Goal: Task Accomplishment & Management: Manage account settings

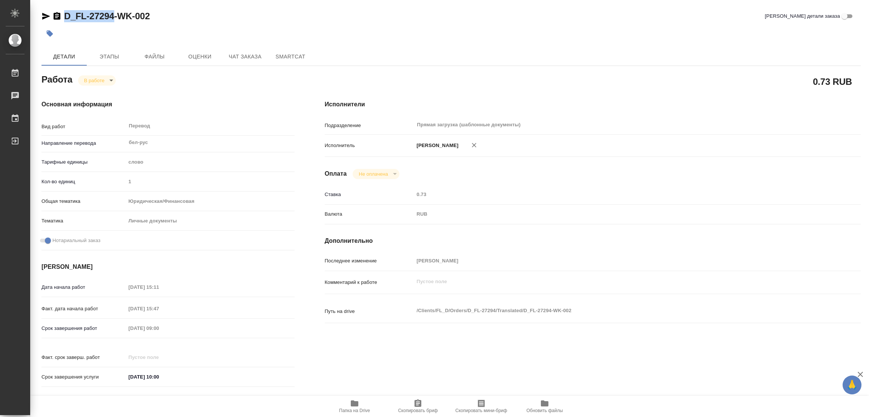
drag, startPoint x: 64, startPoint y: 8, endPoint x: 85, endPoint y: 14, distance: 21.2
click at [112, 13] on div "D_FL-27294-WK-002 Кратко детали заказа Детали Этапы Файлы Оценки Чат заказа Sma…" at bounding box center [450, 316] width 827 height 633
copy link "D_FL-27294"
click at [413, 403] on icon "button" at bounding box center [417, 403] width 9 height 9
copy link "D_FL-27294"
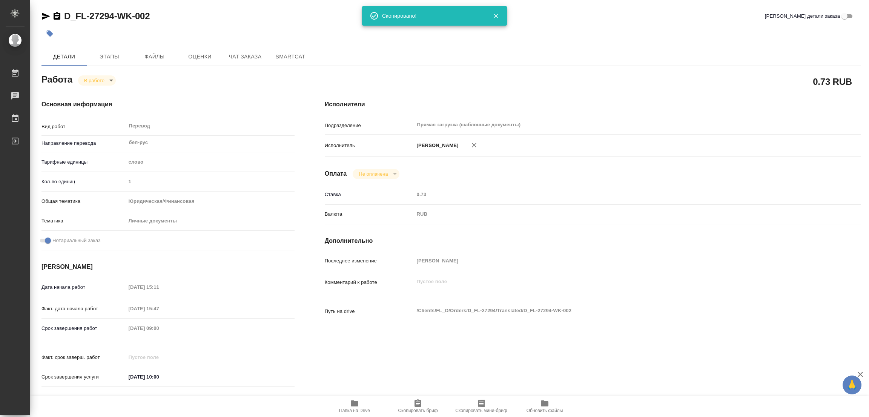
drag, startPoint x: 596, startPoint y: 90, endPoint x: 590, endPoint y: 86, distance: 7.4
click at [597, 89] on div "Исполнители Подразделение Прямая загрузка (шаблонные документы) ​ Исполнитель П…" at bounding box center [593, 246] width 566 height 322
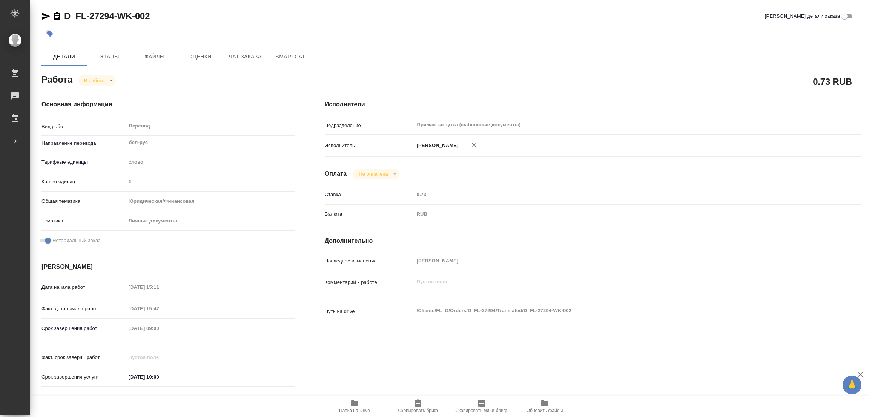
click at [77, 328] on div "Срок завершения работ 17.09.2025 09:00" at bounding box center [167, 328] width 253 height 13
click at [592, 269] on div "Последнее изменение [PERSON_NAME] [PERSON_NAME]" at bounding box center [593, 264] width 536 height 20
type textarea "x"
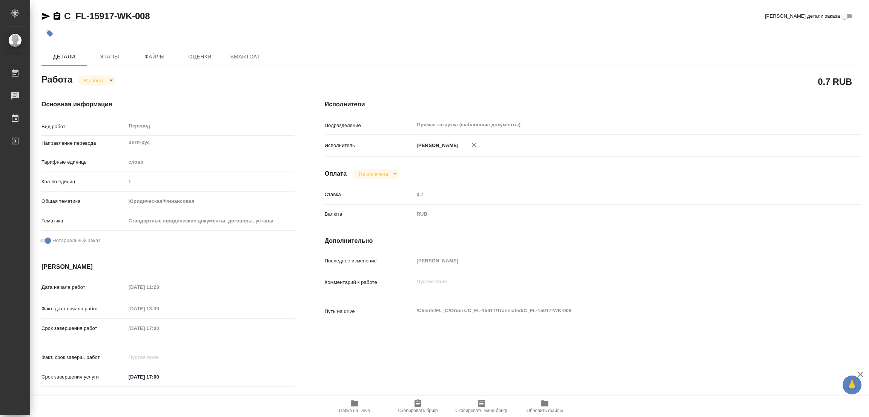
type textarea "x"
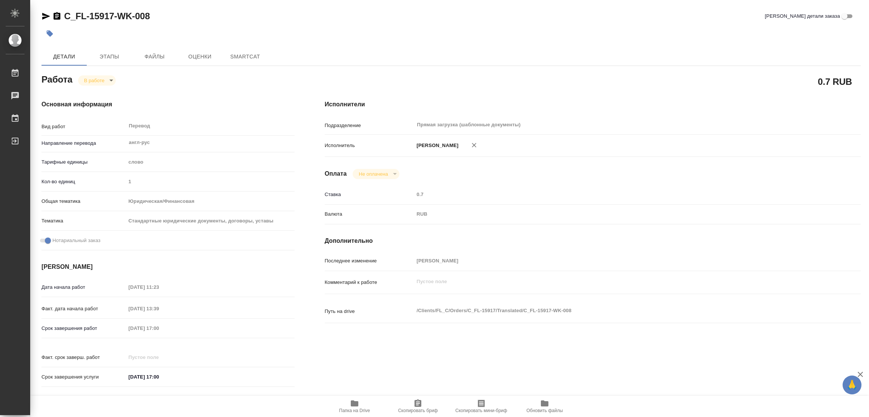
type textarea "x"
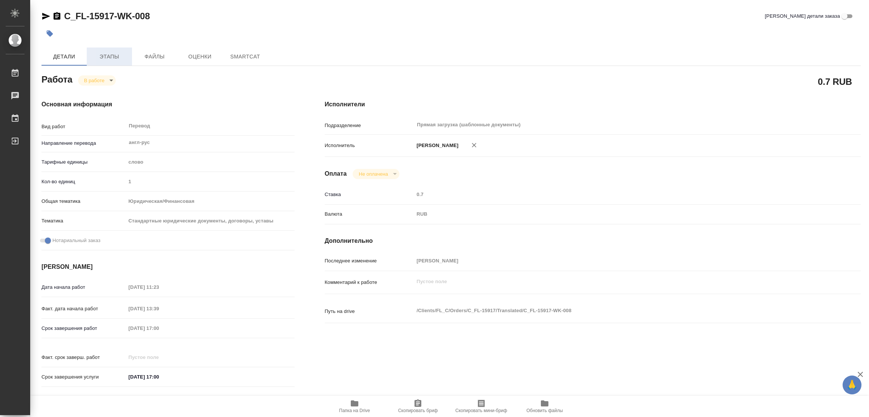
type textarea "x"
click at [105, 54] on span "Этапы" at bounding box center [109, 56] width 36 height 9
type textarea "x"
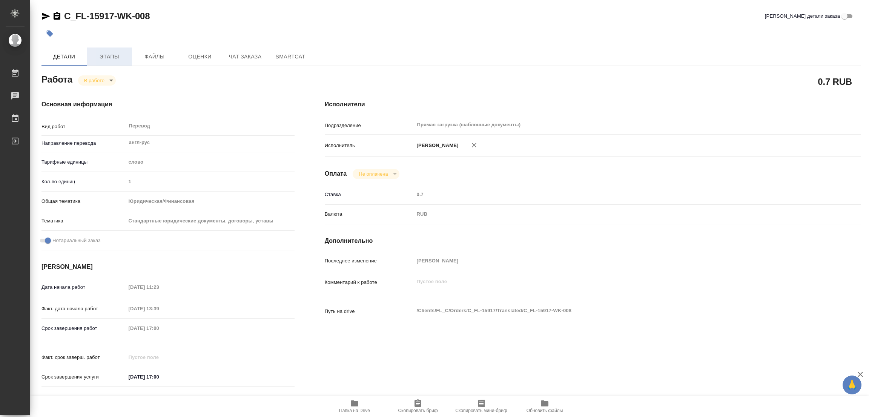
type textarea "x"
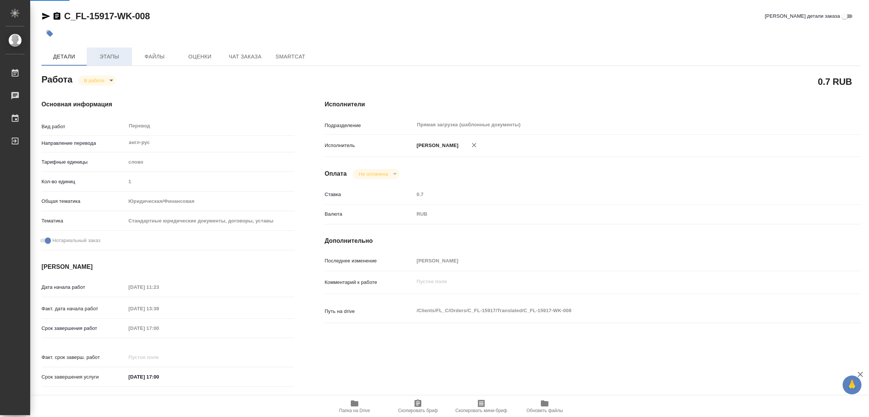
type textarea "x"
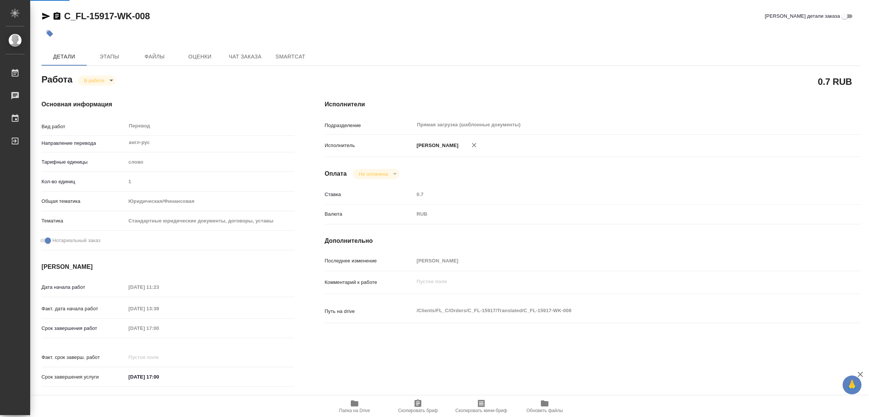
type textarea "x"
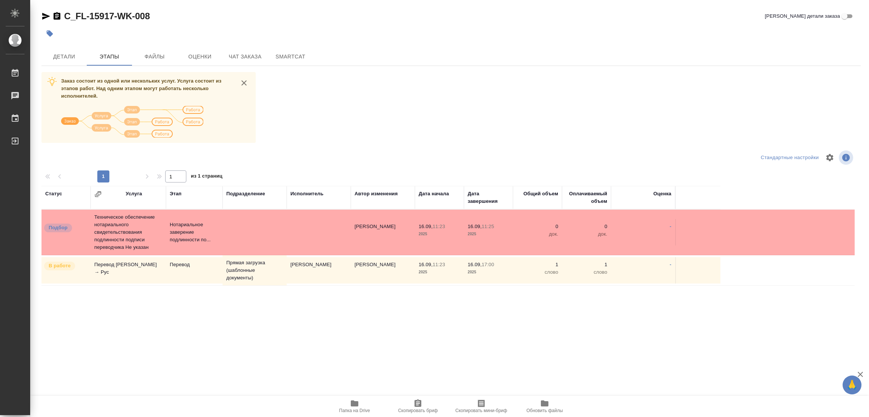
click at [618, 32] on div at bounding box center [450, 33] width 819 height 17
click at [57, 57] on span "Детали" at bounding box center [64, 56] width 36 height 9
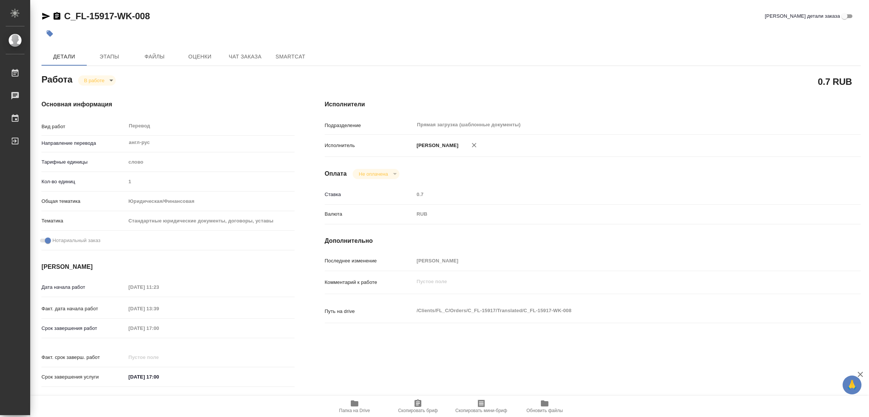
type textarea "x"
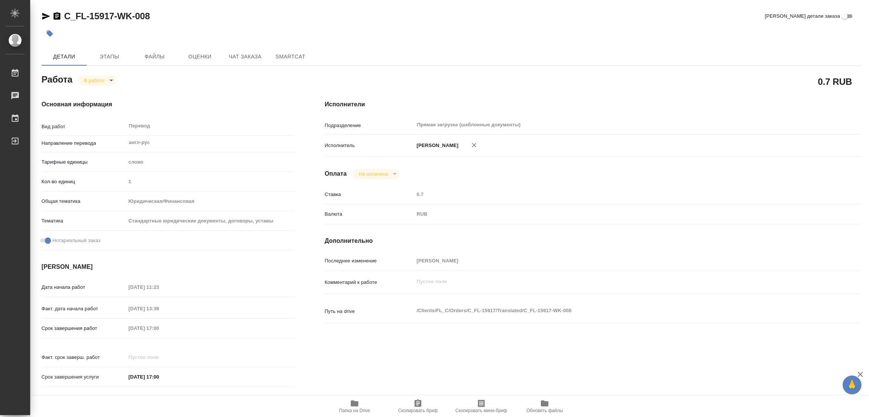
type textarea "x"
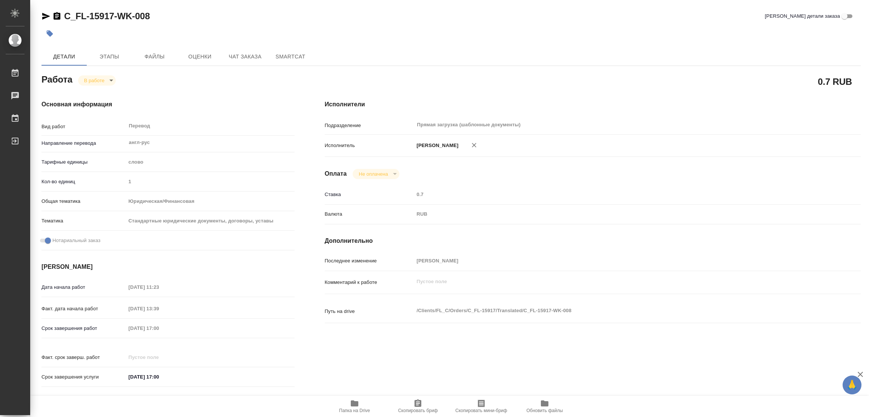
click at [96, 76] on body "🙏 .cls-1 fill:#fff; AWATERA Popova Galina Работы 0 Чаты График Выйти C_FL-15917…" at bounding box center [434, 208] width 869 height 417
type textarea "x"
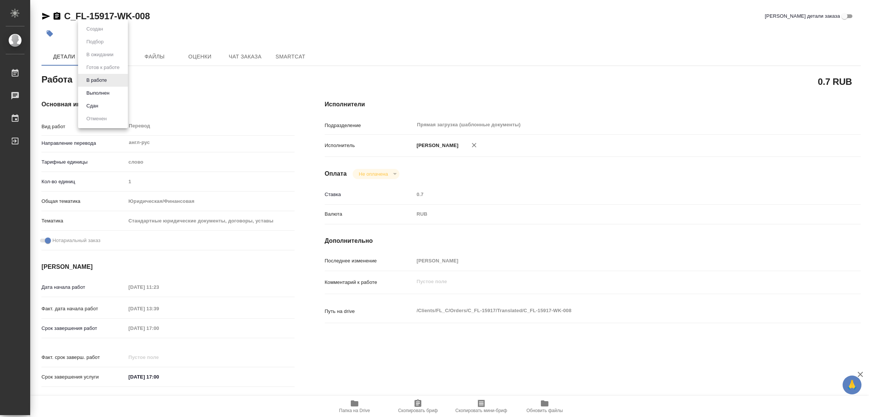
type textarea "x"
click at [89, 91] on button "Выполнен" at bounding box center [98, 93] width 28 height 8
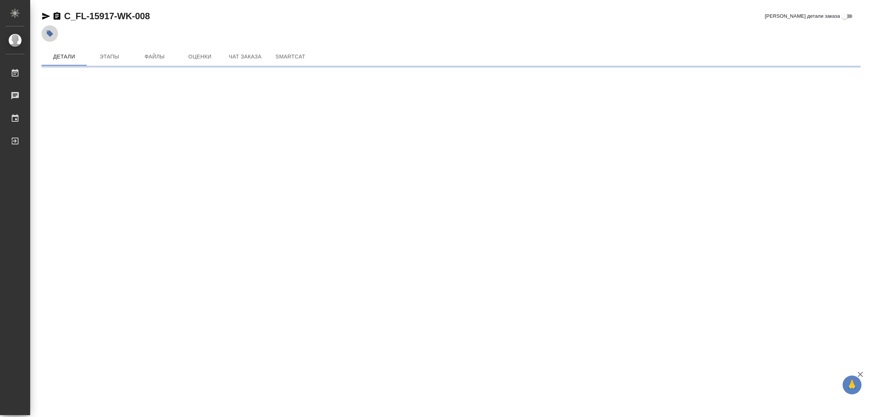
click at [46, 31] on icon "button" at bounding box center [50, 34] width 8 height 8
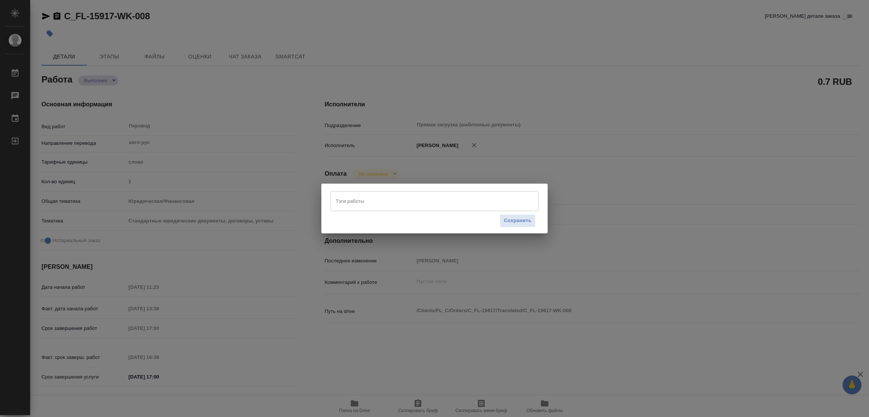
type textarea "x"
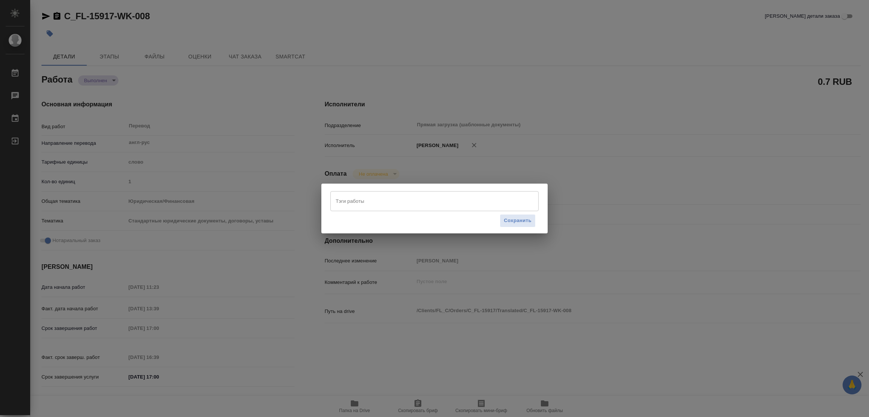
type textarea "x"
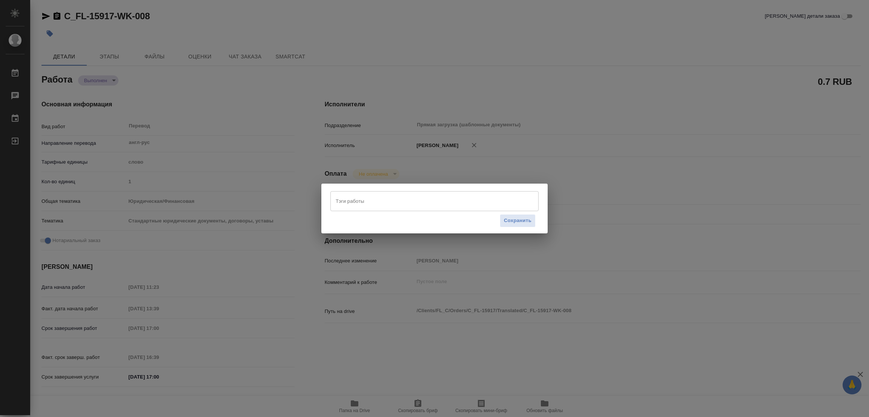
click at [341, 202] on input "Тэги работы" at bounding box center [427, 201] width 187 height 13
type textarea "x"
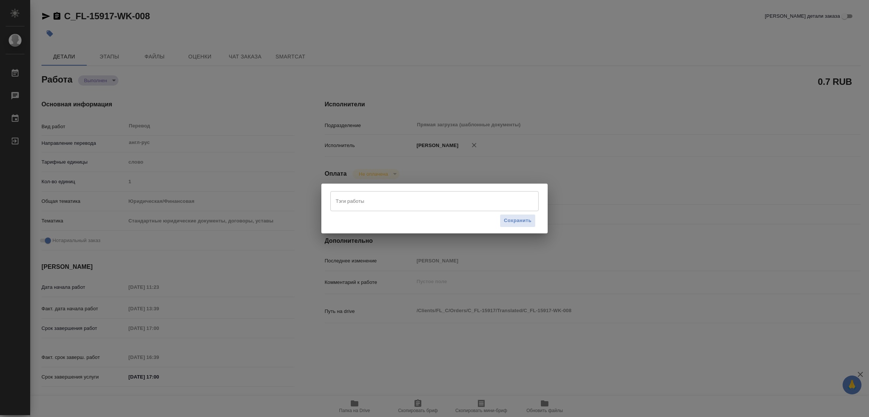
type textarea "x"
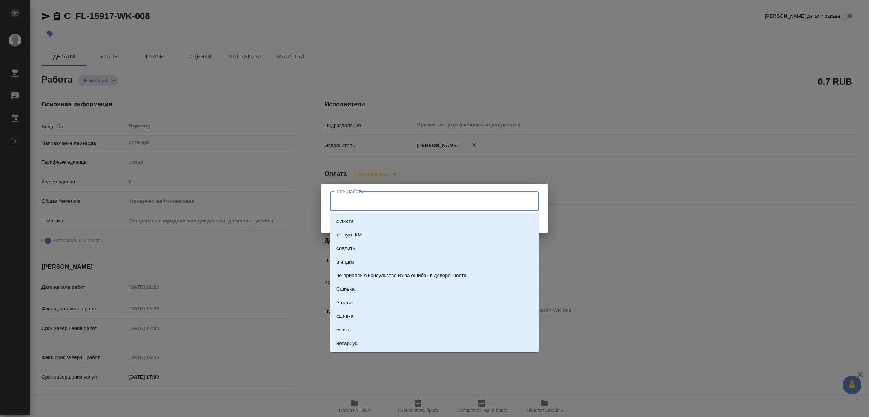
type textarea "x"
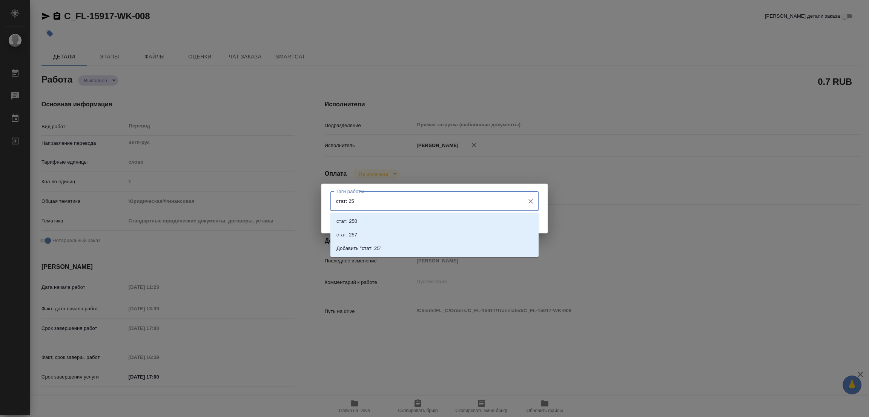
type input "стат: 250"
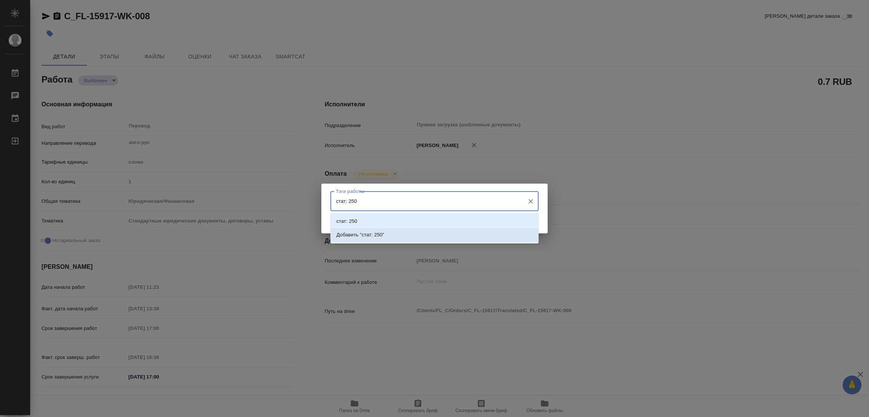
click at [380, 233] on p "Добавить "стат: 250"" at bounding box center [360, 235] width 48 height 8
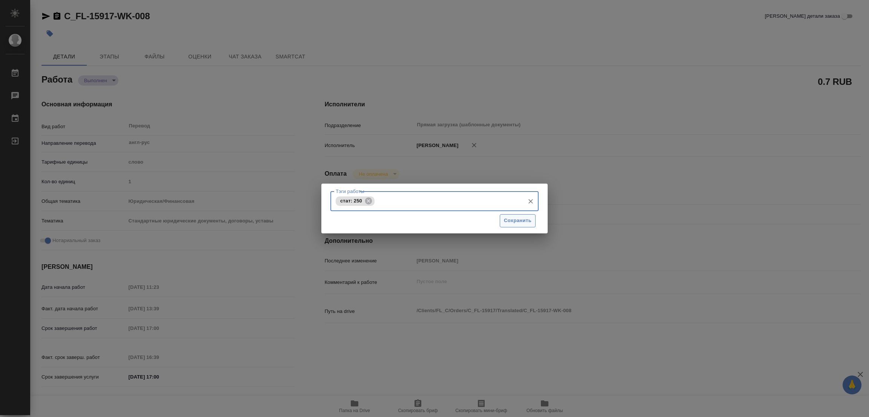
click at [513, 218] on span "Сохранить" at bounding box center [518, 220] width 28 height 9
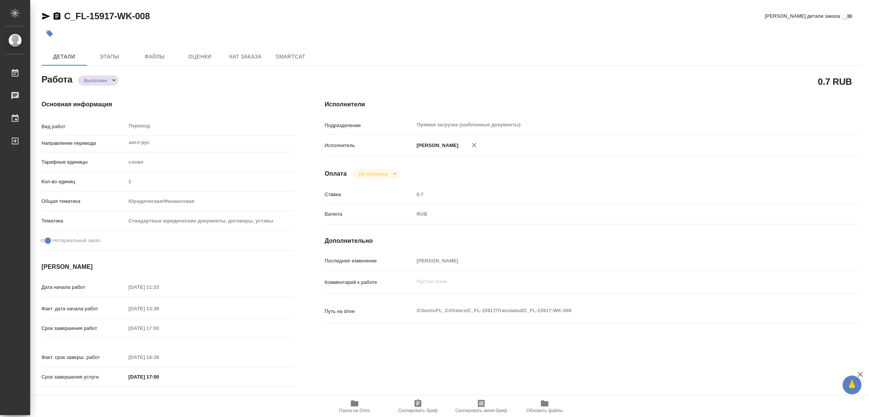
type input "completed"
type textarea "Перевод"
type textarea "x"
type input "англ-рус"
type input "5a8b1489cc6b4906c91bfd90"
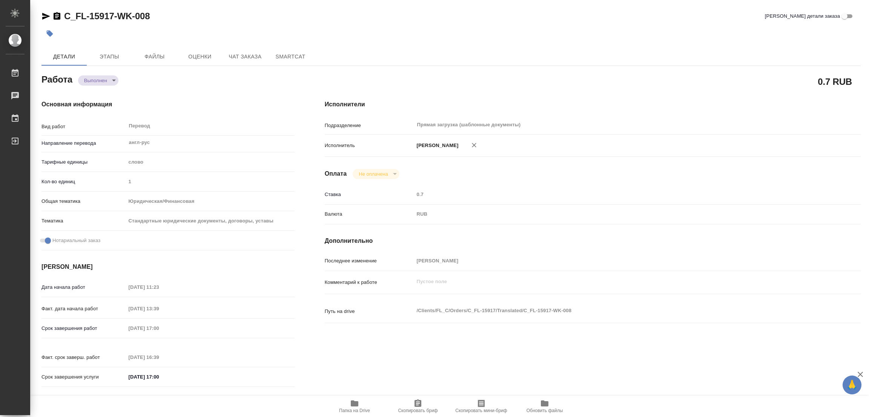
type input "1"
type input "yr-fn"
type input "5f647205b73bc97568ca66bf"
checkbox input "true"
type input "[DATE] 11:23"
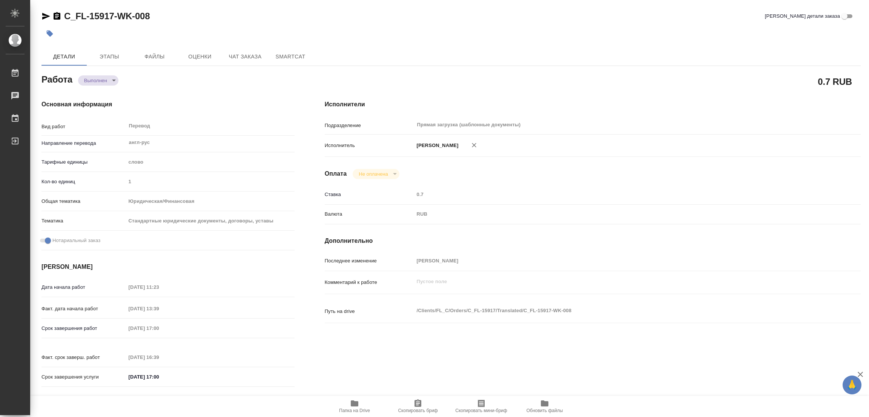
type input "[DATE] 13:39"
type input "[DATE] 17:00"
type input "[DATE] 16:39"
type input "[DATE] 17:00"
type input "Прямая загрузка (шаблонные документы)"
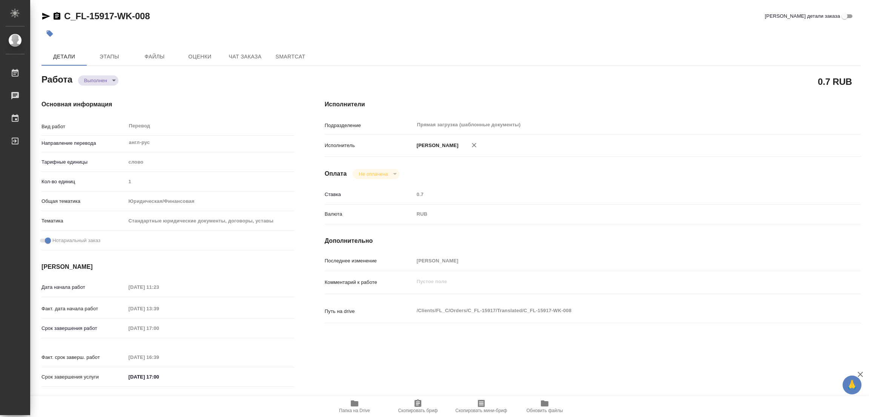
type input "notPayed"
type input "0.7"
type input "RUB"
type input "[PERSON_NAME] [PERSON_NAME]"
type textarea "x"
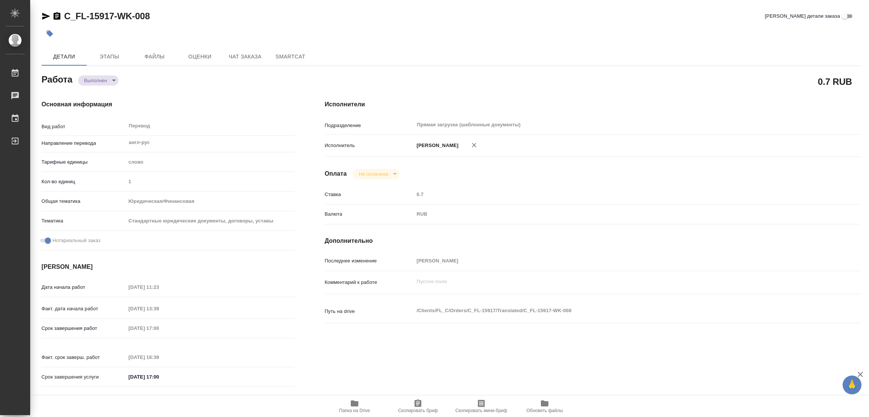
type textarea "/Clients/FL_C/Orders/C_FL-15917/Translated/C_FL-15917-WK-008"
type textarea "x"
type input "C_FL-15917"
type input "Перевод Стандарт"
type input "Редактура, Корректура, Постредактура машинного перевода, Приёмка по качеству, П…"
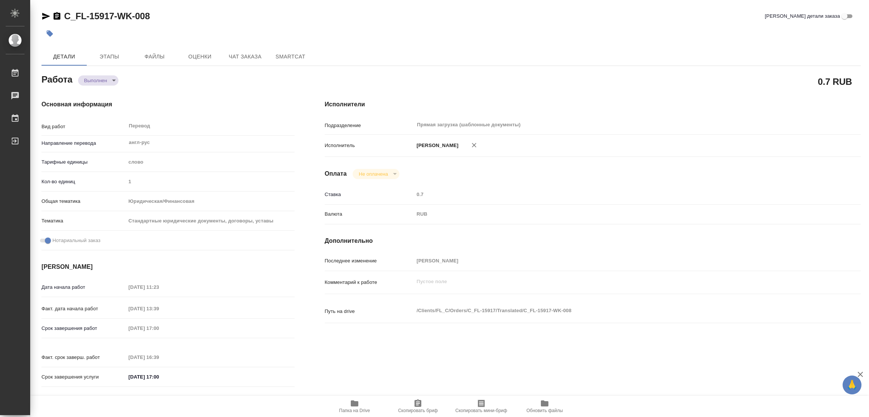
type input "[PERSON_NAME]"
type input "/Clients/FL_C/Orders/C_FL-15917"
type textarea "x"
type textarea "переводим с английского"
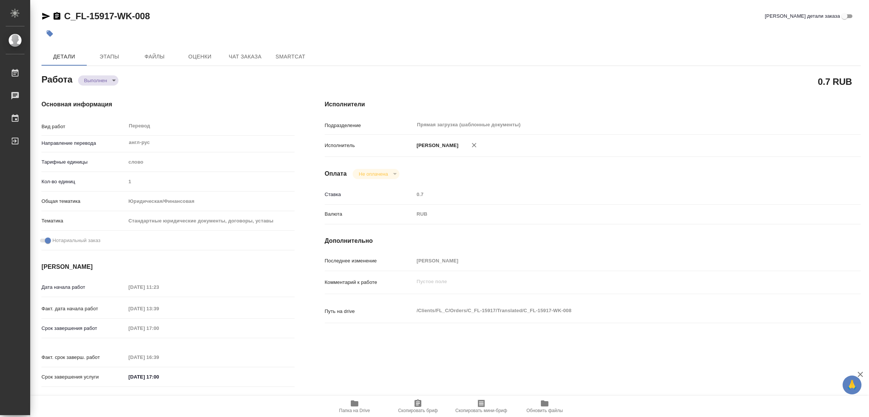
type textarea "x"
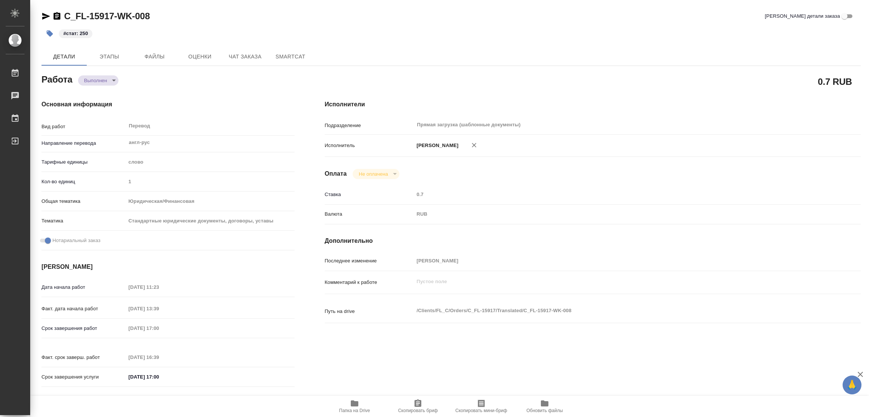
type textarea "x"
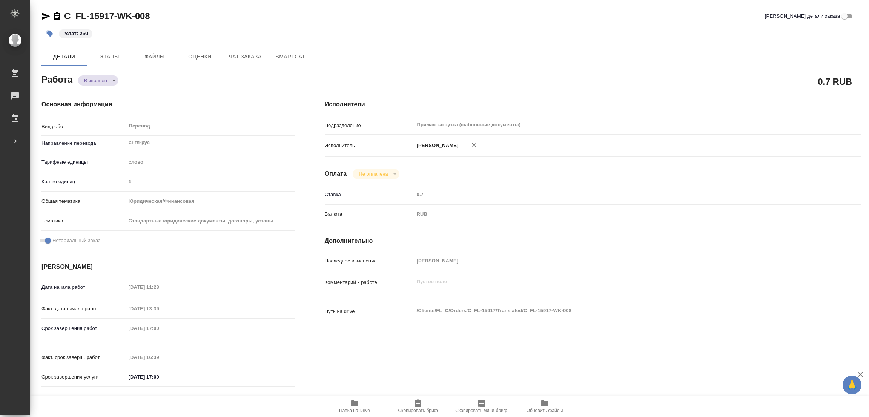
type textarea "x"
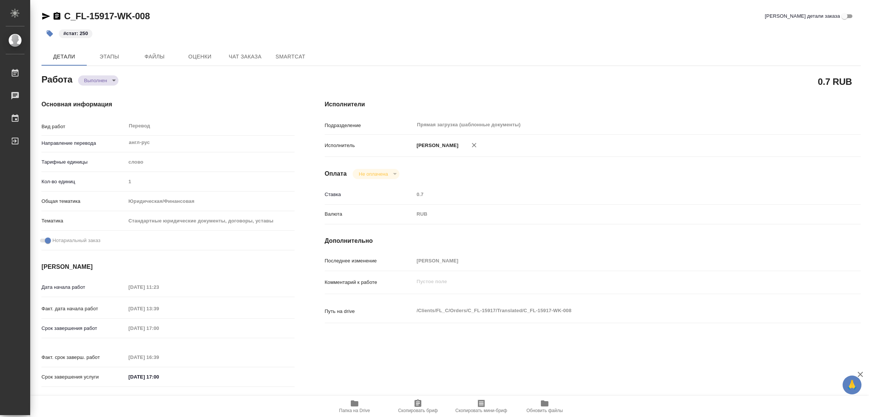
type textarea "x"
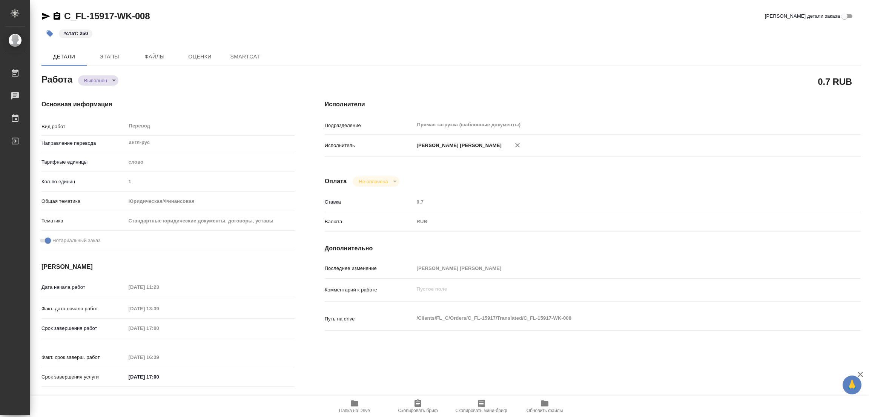
type textarea "x"
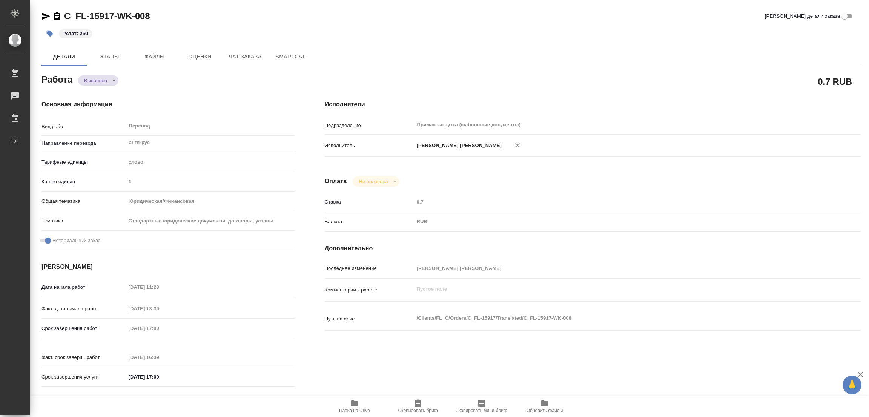
type textarea "x"
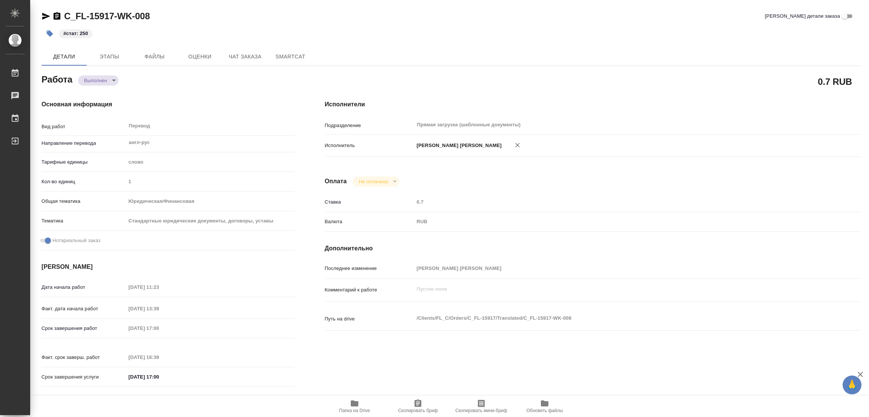
click at [205, 41] on div "#стат: 250" at bounding box center [314, 33] width 546 height 17
type textarea "x"
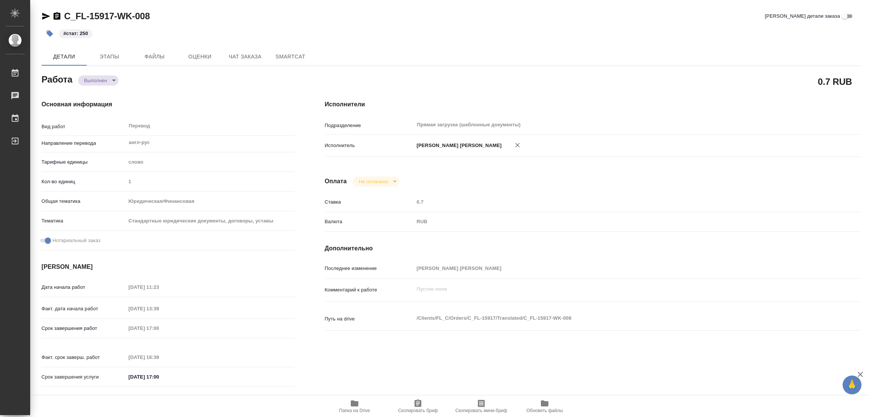
type textarea "x"
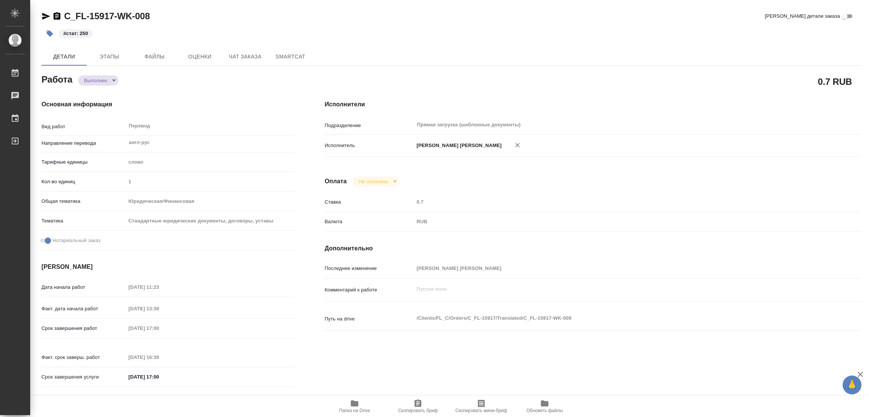
type textarea "x"
click at [566, 262] on div "Последнее изменение [PERSON_NAME] [PERSON_NAME]" at bounding box center [593, 268] width 536 height 13
click at [230, 32] on div "#стат: 250" at bounding box center [314, 33] width 546 height 17
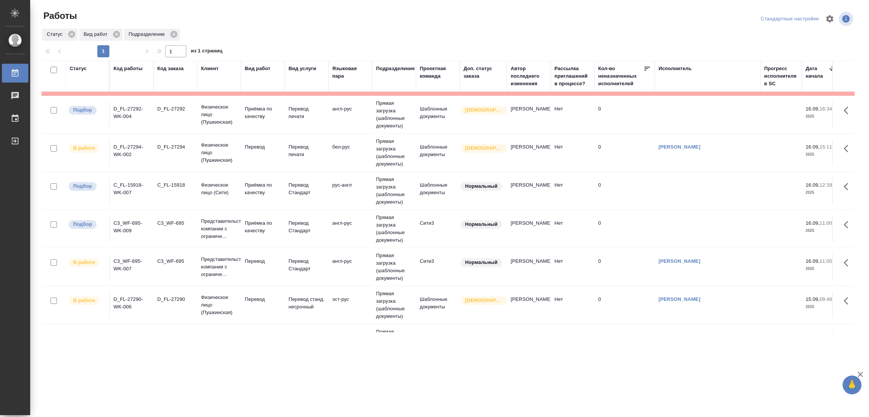
scroll to position [112, 0]
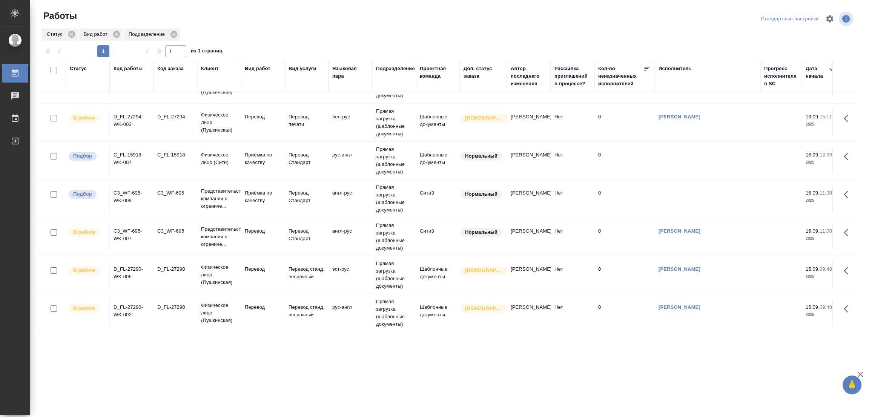
click at [435, 373] on div ".cls-1 fill:#fff; AWATERA Popova Galina Работы 0 Чаты График Выйти Работы Станд…" at bounding box center [434, 208] width 869 height 417
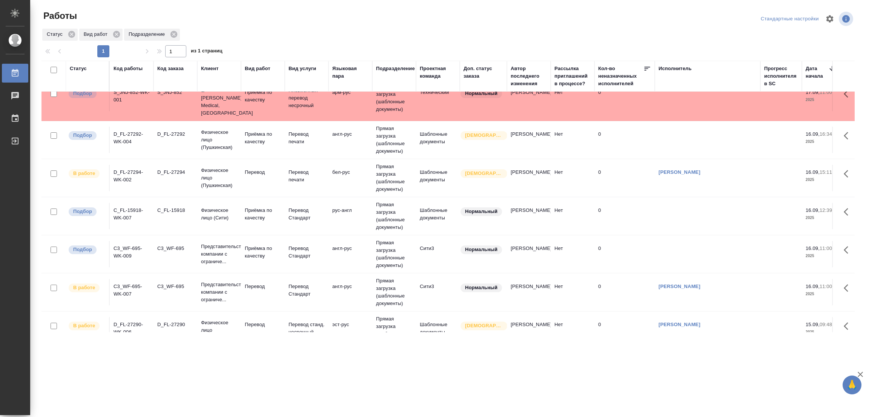
scroll to position [0, 0]
